Goal: Task Accomplishment & Management: Use online tool/utility

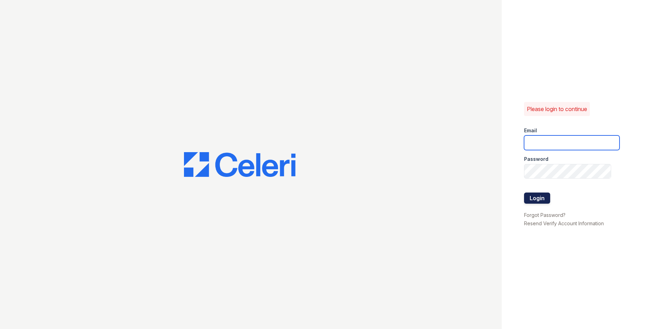
type input "[EMAIL_ADDRESS][DOMAIN_NAME]"
click at [533, 199] on button "Login" at bounding box center [537, 198] width 26 height 11
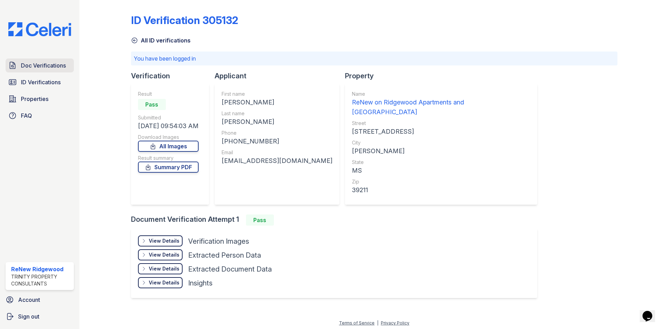
click at [39, 71] on link "Doc Verifications" at bounding box center [40, 66] width 68 height 14
